Goal: Information Seeking & Learning: Learn about a topic

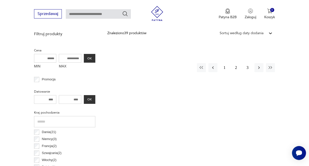
scroll to position [188, 0]
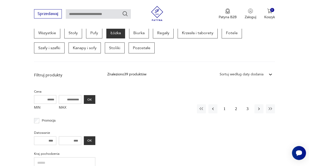
click at [122, 39] on p "Łóżka" at bounding box center [115, 33] width 19 height 11
click at [225, 114] on button "1" at bounding box center [224, 109] width 9 height 9
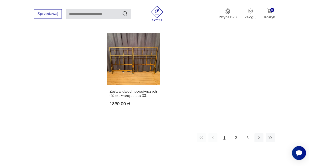
scroll to position [755, 0]
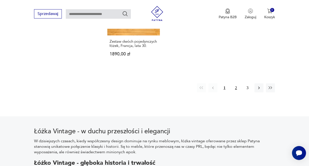
click at [237, 93] on button "2" at bounding box center [236, 88] width 9 height 9
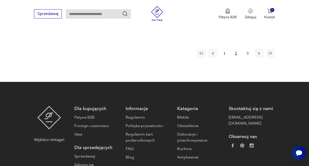
scroll to position [780, 0]
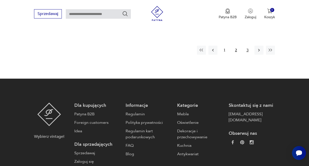
click at [249, 55] on button "3" at bounding box center [247, 50] width 9 height 9
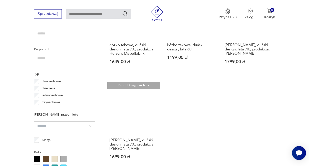
scroll to position [329, 0]
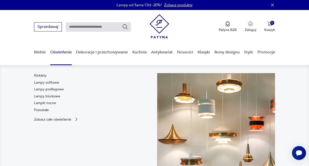
click at [59, 53] on link "Oświetlenie" at bounding box center [61, 52] width 22 height 19
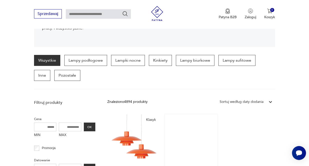
scroll to position [86, 0]
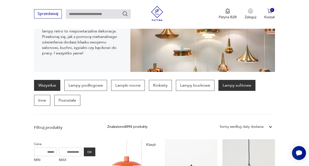
click at [256, 91] on p "Lampy sufitowe" at bounding box center [237, 85] width 37 height 11
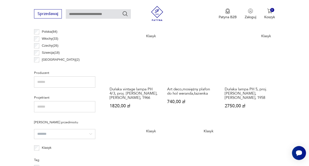
scroll to position [279, 0]
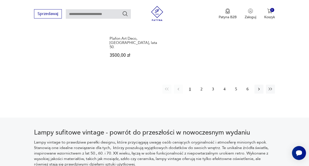
scroll to position [755, 0]
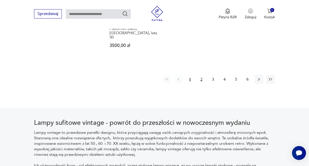
click at [200, 84] on button "2" at bounding box center [201, 79] width 9 height 9
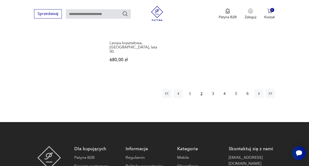
scroll to position [755, 0]
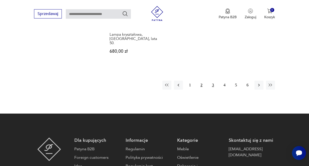
click at [214, 90] on button "3" at bounding box center [213, 85] width 9 height 9
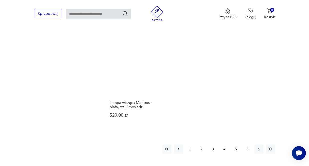
scroll to position [730, 0]
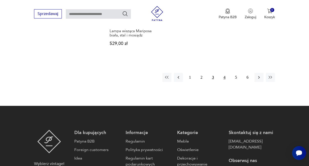
click at [225, 82] on button "4" at bounding box center [224, 77] width 9 height 9
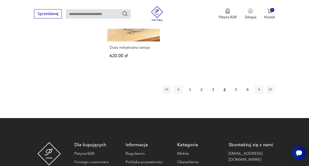
scroll to position [755, 0]
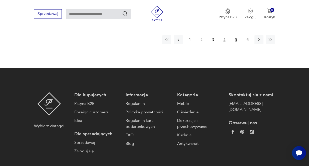
click at [238, 44] on button "5" at bounding box center [236, 39] width 9 height 9
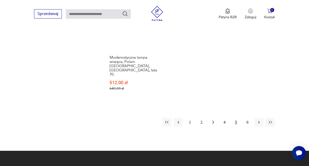
scroll to position [730, 0]
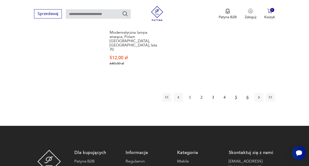
click at [251, 102] on button "6" at bounding box center [247, 97] width 9 height 9
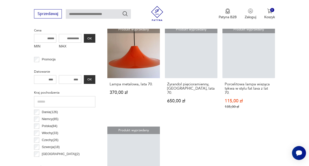
scroll to position [204, 0]
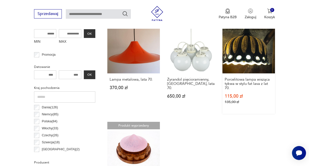
click at [263, 78] on link "Produkt wyprzedany Porcelitowa lampa wisząca tykwa w stylu fat lava z lat 70. 1…" at bounding box center [249, 67] width 53 height 93
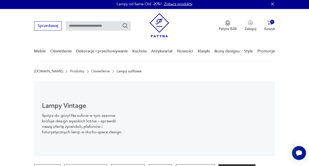
scroll to position [0, 0]
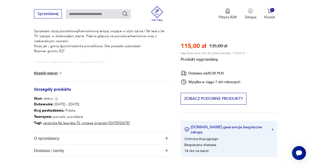
scroll to position [250, 0]
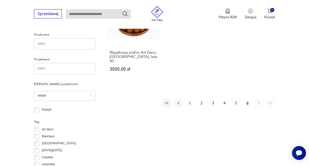
scroll to position [307, 0]
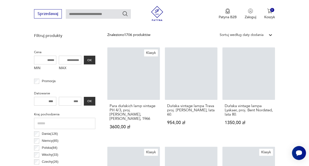
scroll to position [247, 0]
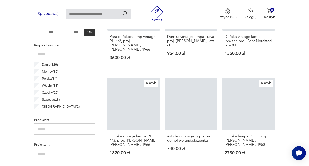
click at [34, 60] on input "text" at bounding box center [64, 54] width 61 height 11
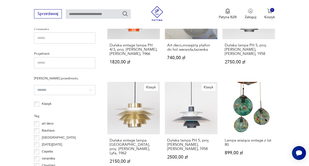
scroll to position [297, 0]
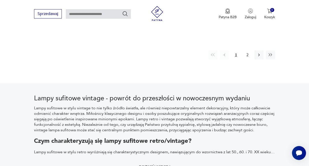
scroll to position [805, 0]
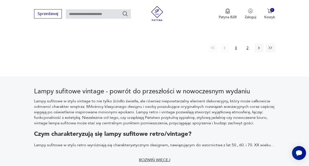
click at [249, 53] on button "2" at bounding box center [247, 48] width 9 height 9
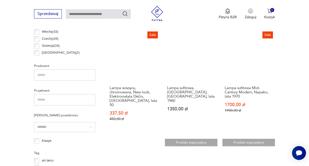
scroll to position [300, 0]
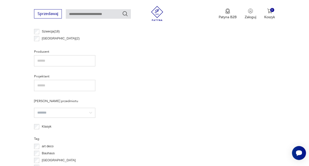
scroll to position [222, 0]
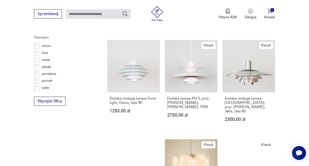
scroll to position [497, 0]
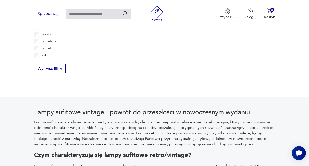
scroll to position [154, 0]
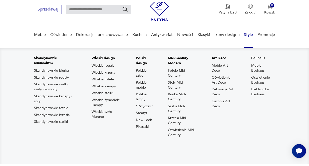
scroll to position [25, 0]
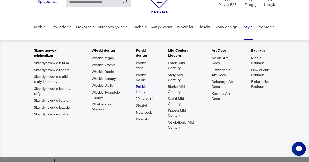
click at [141, 95] on link "Polskie lampy" at bounding box center [144, 90] width 17 height 10
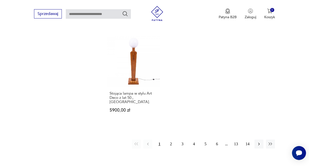
scroll to position [711, 0]
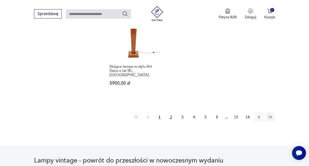
click at [166, 122] on button "2" at bounding box center [170, 117] width 9 height 9
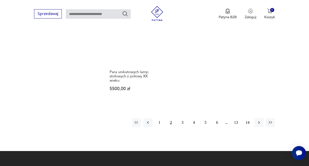
scroll to position [730, 0]
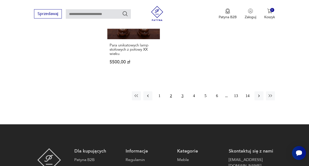
click at [178, 101] on button "3" at bounding box center [182, 96] width 9 height 9
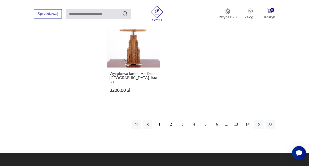
scroll to position [730, 0]
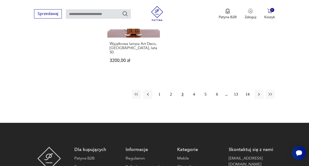
click at [178, 99] on button "3" at bounding box center [182, 94] width 9 height 9
click at [191, 99] on button "4" at bounding box center [193, 94] width 9 height 9
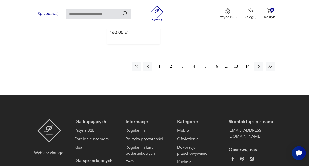
scroll to position [780, 0]
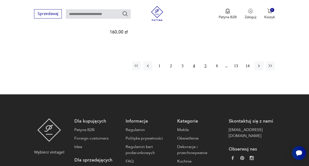
click at [203, 71] on button "5" at bounding box center [205, 66] width 9 height 9
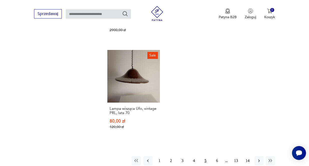
scroll to position [755, 0]
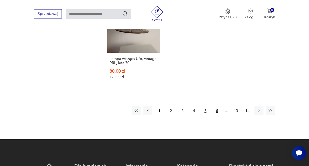
click at [216, 116] on button "6" at bounding box center [217, 111] width 9 height 9
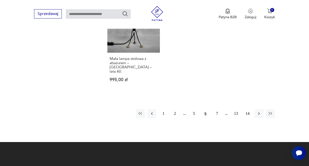
scroll to position [755, 0]
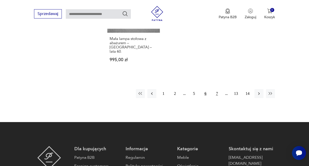
click at [216, 98] on button "7" at bounding box center [217, 93] width 9 height 9
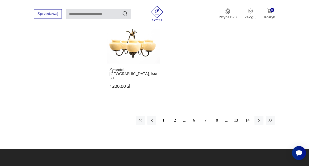
scroll to position [705, 0]
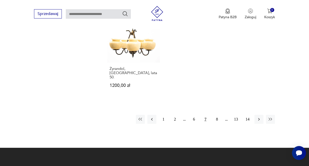
click at [203, 124] on button "7" at bounding box center [205, 119] width 9 height 9
click at [214, 124] on button "8" at bounding box center [217, 119] width 9 height 9
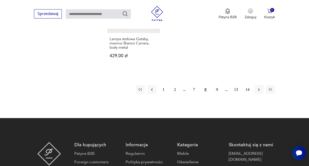
scroll to position [755, 0]
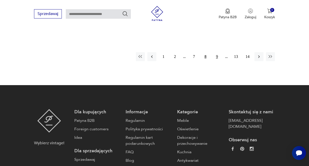
click at [216, 61] on button "9" at bounding box center [217, 56] width 9 height 9
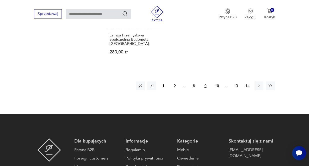
scroll to position [780, 0]
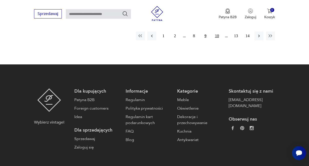
click at [215, 41] on button "10" at bounding box center [217, 36] width 9 height 9
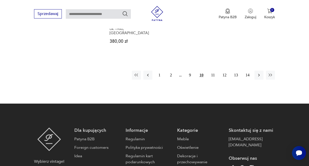
scroll to position [755, 0]
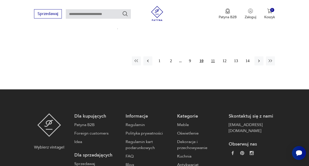
click at [213, 66] on button "11" at bounding box center [213, 61] width 9 height 9
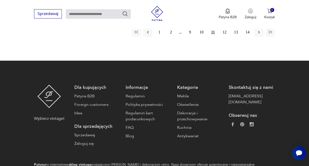
scroll to position [780, 0]
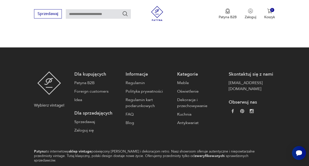
click at [225, 24] on button "12" at bounding box center [224, 19] width 9 height 9
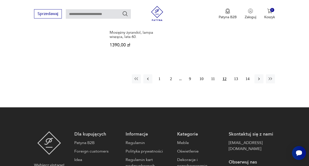
scroll to position [755, 0]
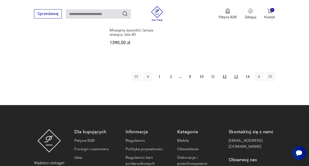
click at [239, 81] on button "13" at bounding box center [236, 76] width 9 height 9
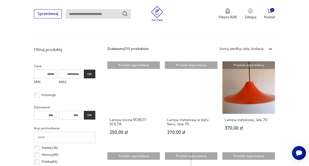
scroll to position [204, 0]
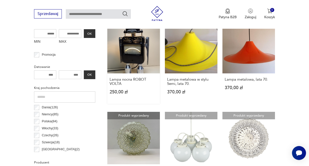
click at [140, 77] on link "Produkt wyprzedany Lampa nocna ROBOT VOLTA 250,00 zł" at bounding box center [133, 62] width 53 height 83
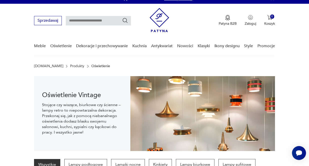
scroll to position [0, 0]
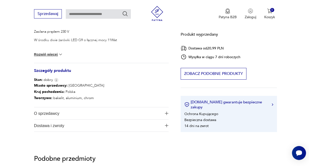
scroll to position [250, 0]
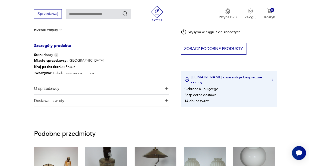
click at [165, 90] on img "button" at bounding box center [167, 89] width 4 height 4
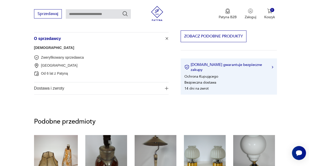
scroll to position [350, 0]
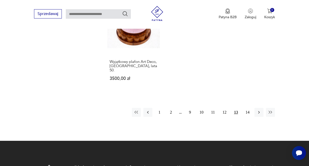
scroll to position [751, 0]
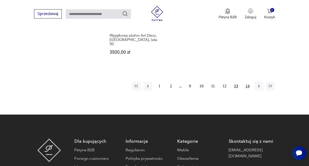
click at [251, 91] on button "14" at bounding box center [247, 86] width 9 height 9
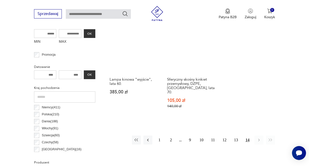
scroll to position [279, 0]
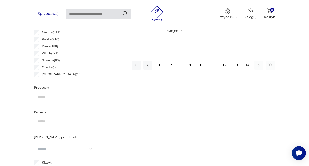
click at [239, 70] on button "13" at bounding box center [236, 65] width 9 height 9
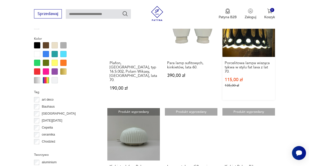
scroll to position [480, 0]
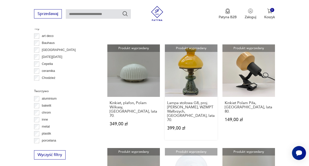
click at [197, 110] on link "Produkt wyprzedany Lampa stołowa G8, proj. [PERSON_NAME], WZMPT Wałbrzych, [GEO…" at bounding box center [191, 93] width 53 height 96
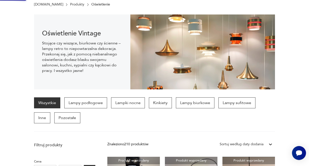
scroll to position [0, 0]
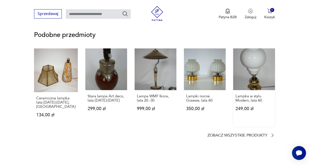
scroll to position [426, 0]
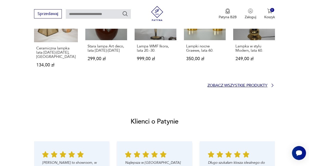
click at [257, 87] on p "Zobacz wszystkie produkty" at bounding box center [238, 85] width 60 height 3
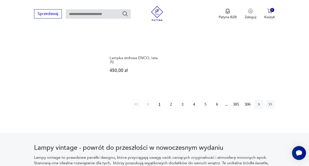
scroll to position [736, 0]
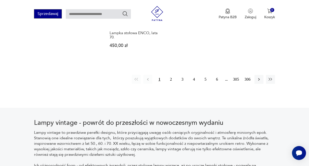
click at [47, 12] on button "Sprzedawaj" at bounding box center [48, 13] width 28 height 9
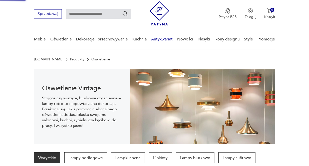
scroll to position [13, 0]
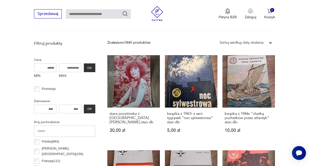
scroll to position [129, 0]
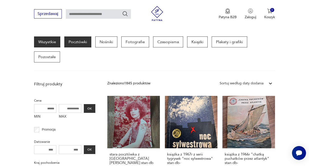
click at [75, 48] on p "Pocztówki" at bounding box center [77, 42] width 27 height 11
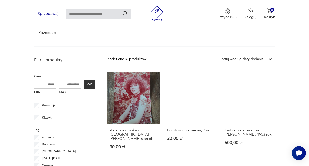
scroll to position [129, 0]
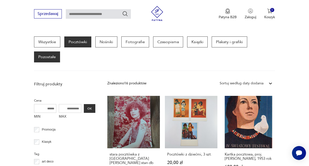
click at [41, 63] on p "Pozostałe" at bounding box center [47, 57] width 26 height 11
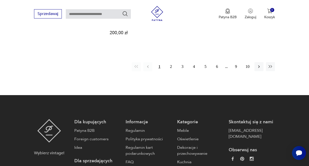
scroll to position [780, 0]
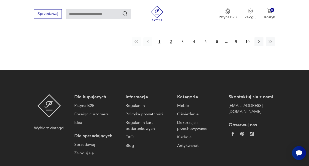
click at [166, 46] on button "2" at bounding box center [170, 41] width 9 height 9
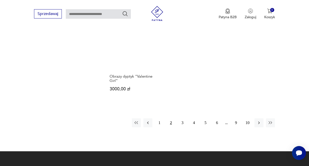
scroll to position [730, 0]
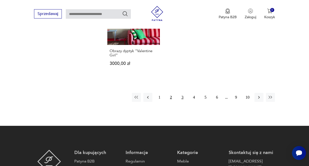
click at [178, 102] on button "3" at bounding box center [182, 97] width 9 height 9
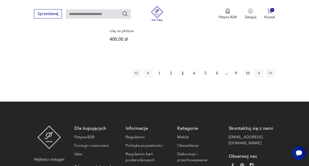
scroll to position [755, 0]
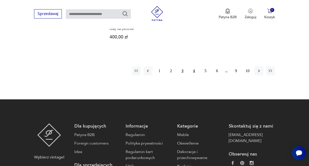
click at [190, 76] on button "4" at bounding box center [193, 71] width 9 height 9
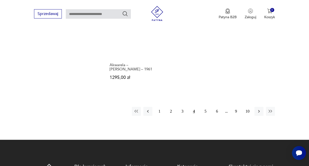
scroll to position [730, 0]
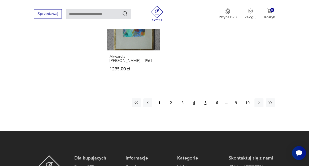
click at [203, 108] on button "5" at bounding box center [205, 103] width 9 height 9
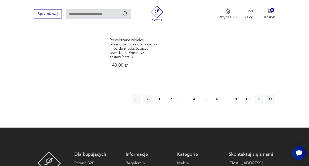
scroll to position [780, 0]
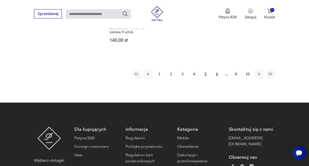
click at [217, 79] on button "6" at bounding box center [217, 74] width 9 height 9
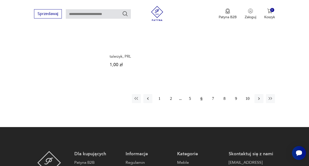
scroll to position [755, 0]
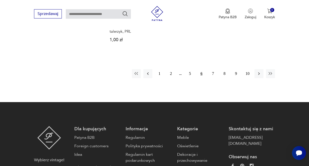
drag, startPoint x: 212, startPoint y: 127, endPoint x: 162, endPoint y: 136, distance: 50.9
click at [212, 78] on button "7" at bounding box center [213, 73] width 9 height 9
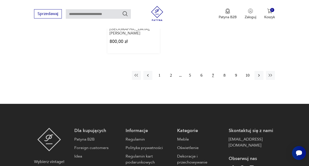
scroll to position [780, 0]
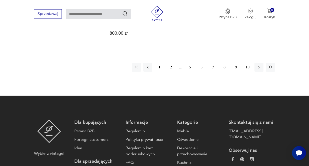
click at [224, 72] on button "8" at bounding box center [224, 67] width 9 height 9
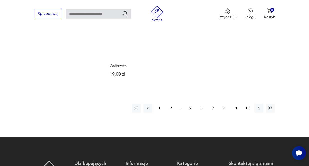
scroll to position [780, 0]
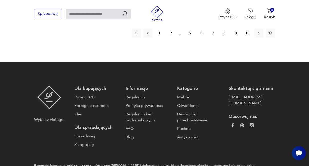
click at [237, 38] on button "9" at bounding box center [236, 33] width 9 height 9
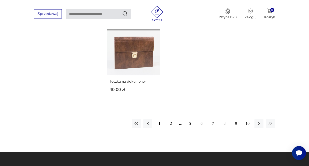
scroll to position [705, 0]
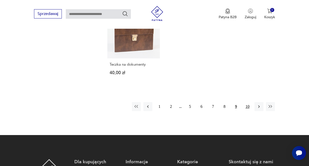
click at [252, 111] on button "10" at bounding box center [247, 106] width 9 height 9
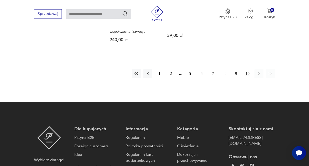
scroll to position [655, 0]
